Goal: Task Accomplishment & Management: Use online tool/utility

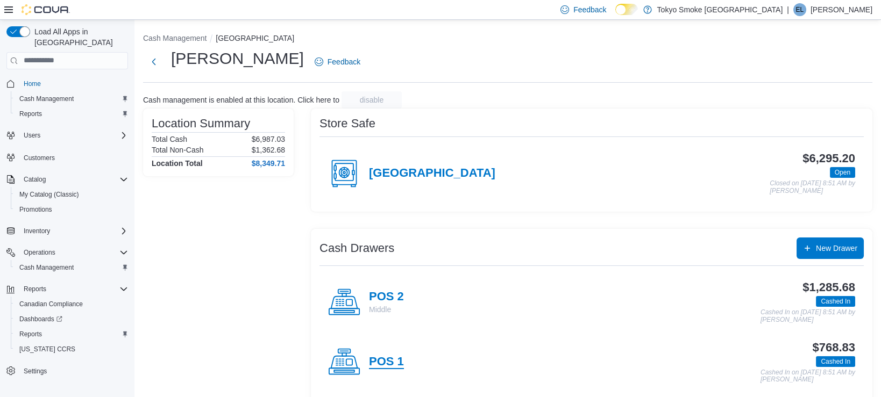
click at [393, 361] on h4 "POS 1" at bounding box center [386, 362] width 35 height 14
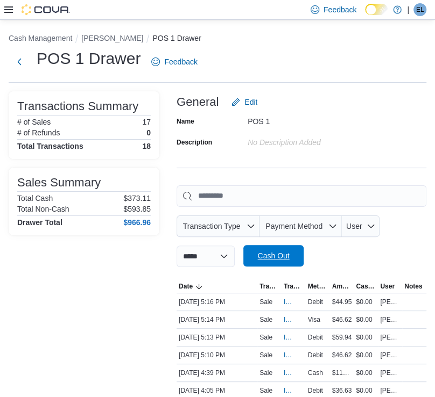
click at [297, 266] on span "Cash Out" at bounding box center [273, 256] width 47 height 22
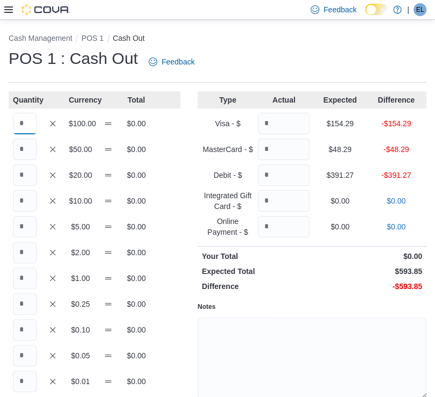
click at [34, 127] on input "Quantity" at bounding box center [25, 124] width 24 height 22
type input "*"
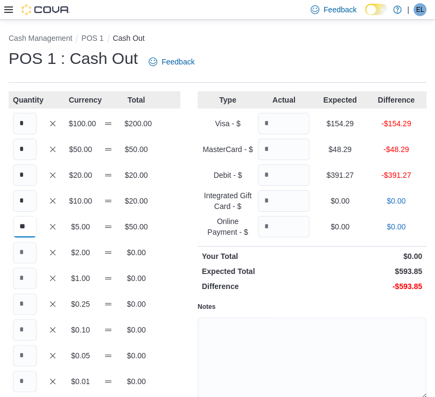
type input "**"
type input "*"
type input "**"
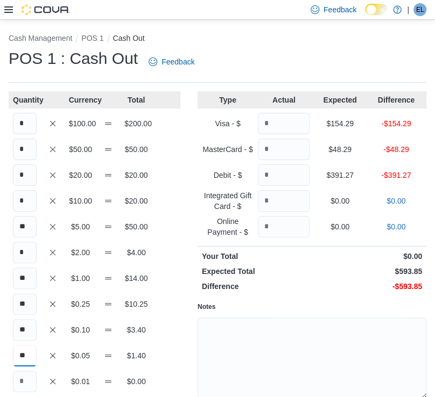
type input "**"
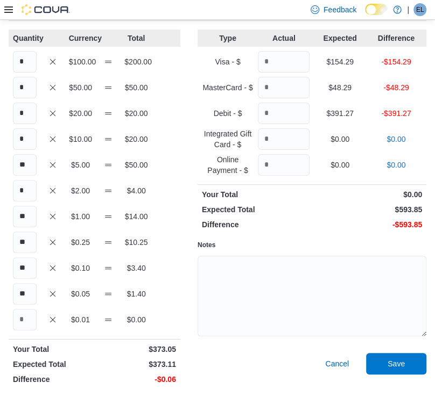
click at [295, 75] on div "Type Actual Expected Difference Visa - $ $154.29 -$154.29 MasterCard - $ $48.29…" at bounding box center [311, 210] width 229 height 360
click at [296, 60] on input "Quantity" at bounding box center [284, 62] width 52 height 22
type input "******"
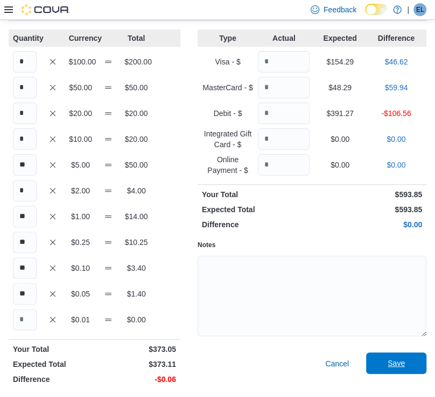
click at [416, 357] on span "Save" at bounding box center [395, 364] width 47 height 22
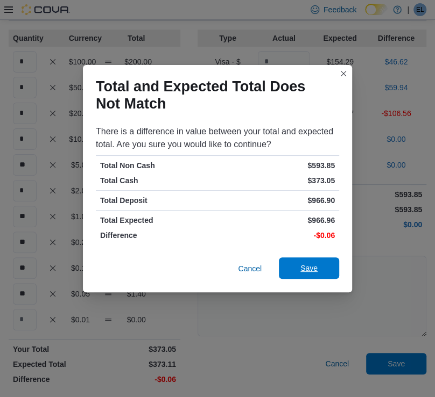
click at [317, 271] on span "Save" at bounding box center [308, 269] width 47 height 22
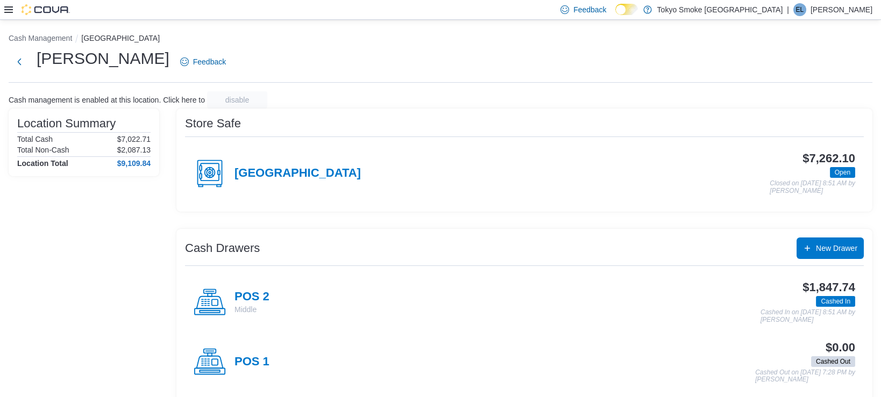
click at [10, 8] on icon at bounding box center [8, 9] width 9 height 9
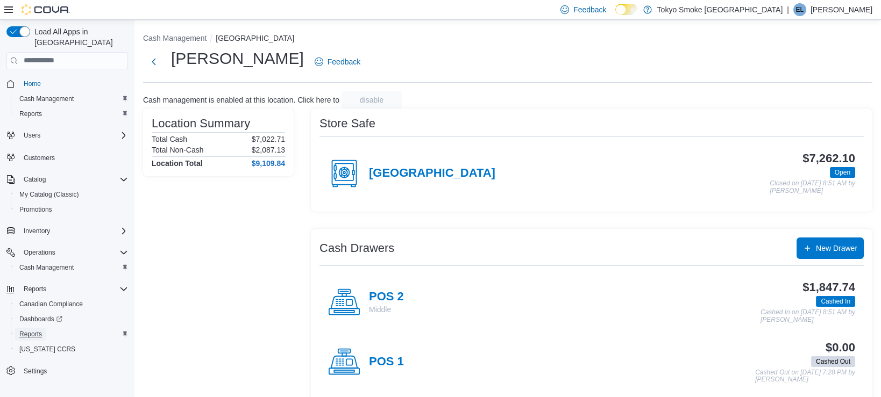
click at [26, 330] on span "Reports" at bounding box center [30, 334] width 23 height 9
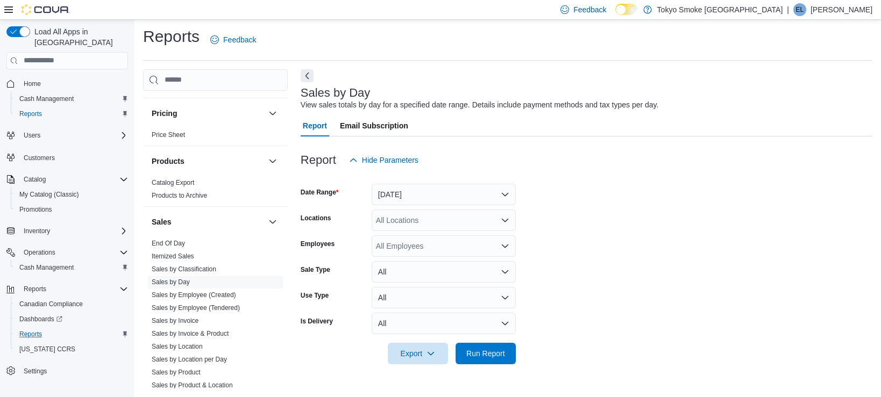
scroll to position [615, 0]
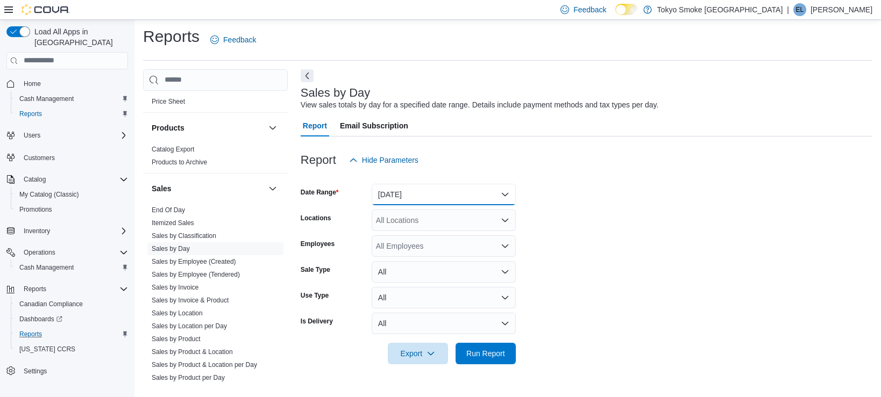
click at [449, 190] on button "[DATE]" at bounding box center [444, 195] width 144 height 22
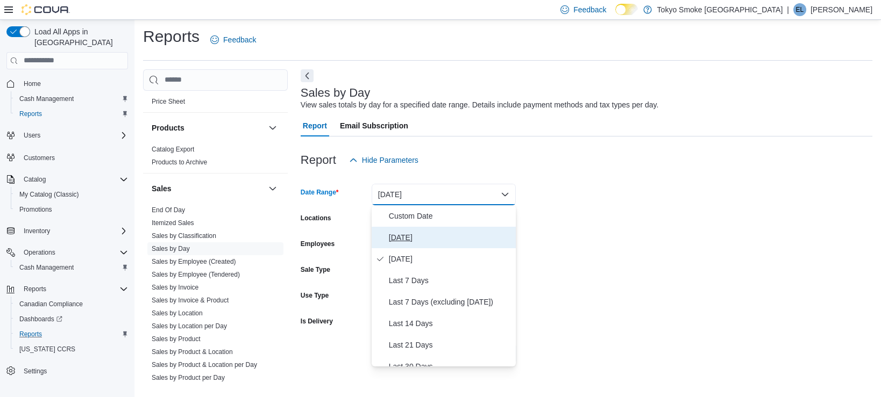
click at [399, 236] on span "[DATE]" at bounding box center [450, 237] width 123 height 13
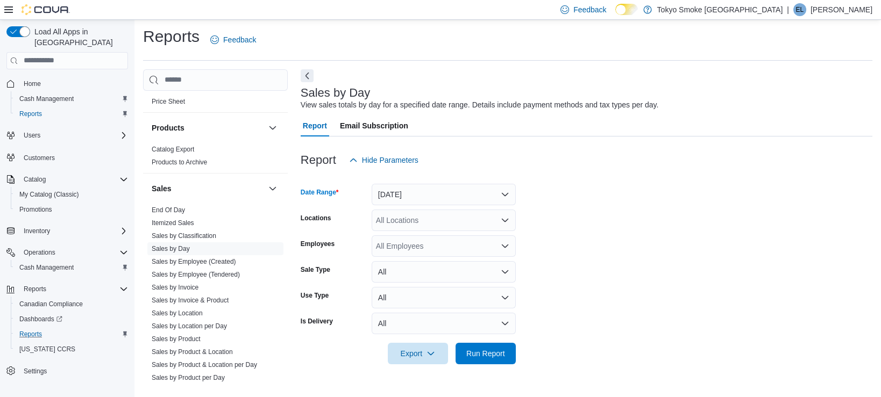
click at [397, 226] on div "All Locations" at bounding box center [444, 221] width 144 height 22
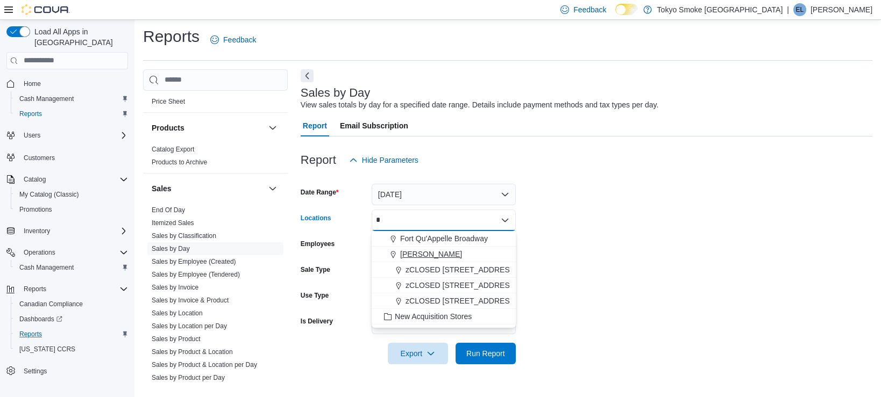
type input "*"
click at [421, 258] on span "[PERSON_NAME]" at bounding box center [431, 254] width 62 height 11
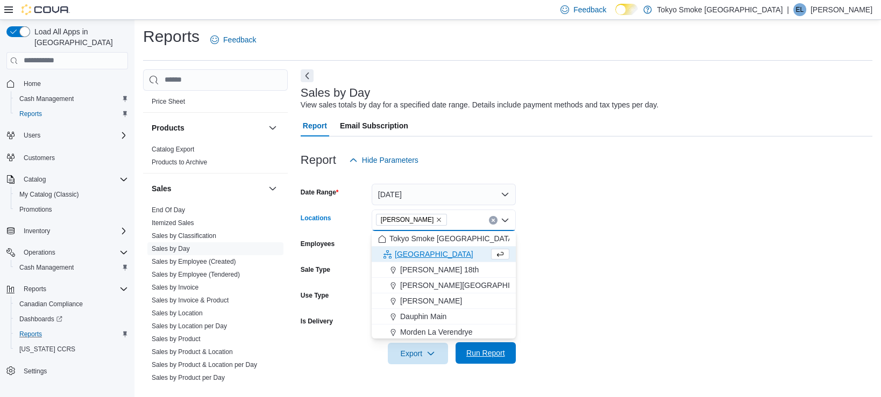
click at [476, 359] on span "Run Report" at bounding box center [485, 354] width 47 height 22
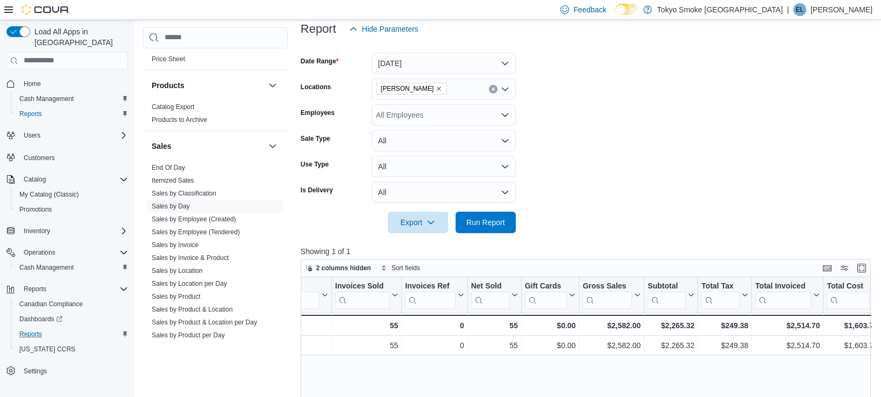
scroll to position [0, 53]
